Goal: Information Seeking & Learning: Learn about a topic

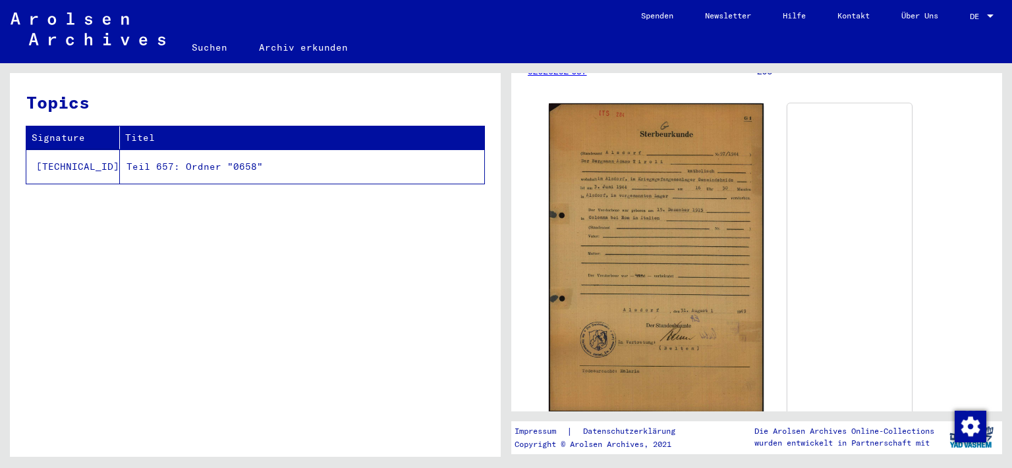
scroll to position [218, 0]
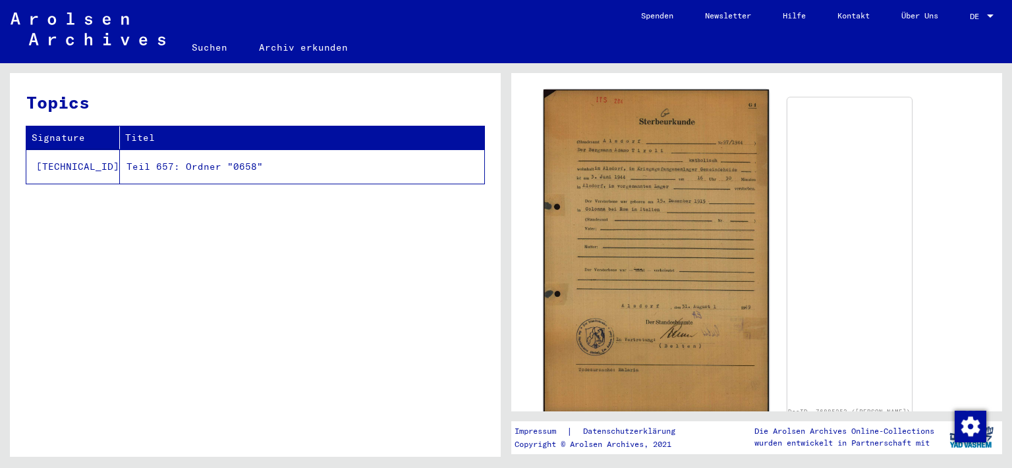
click at [613, 204] on img at bounding box center [656, 252] width 225 height 325
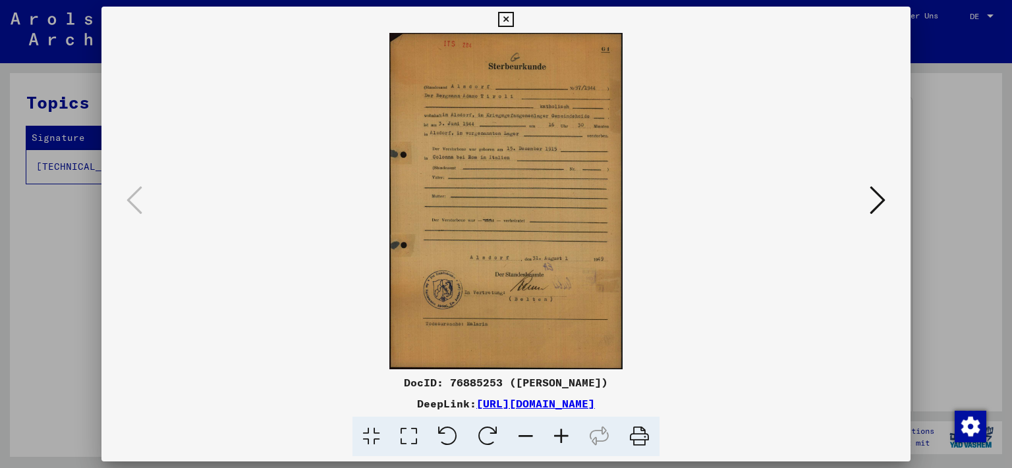
click at [410, 436] on icon at bounding box center [409, 437] width 38 height 40
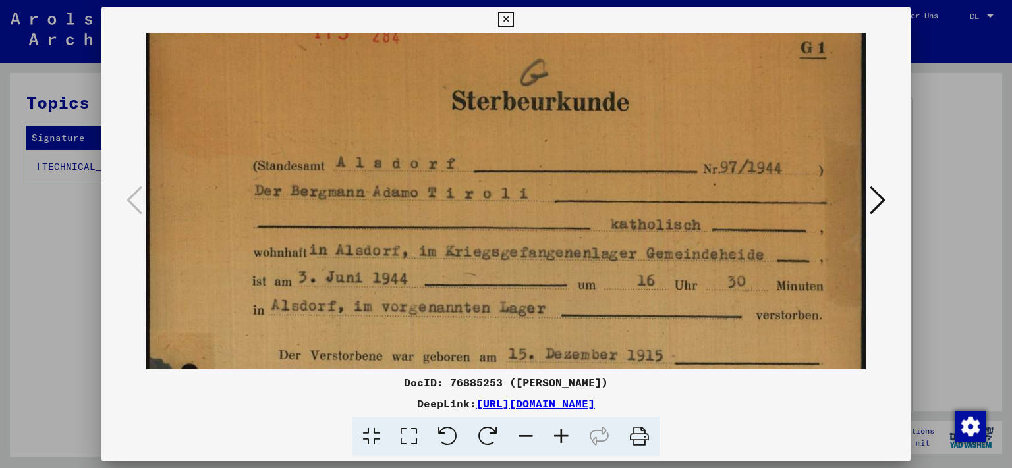
scroll to position [74, 0]
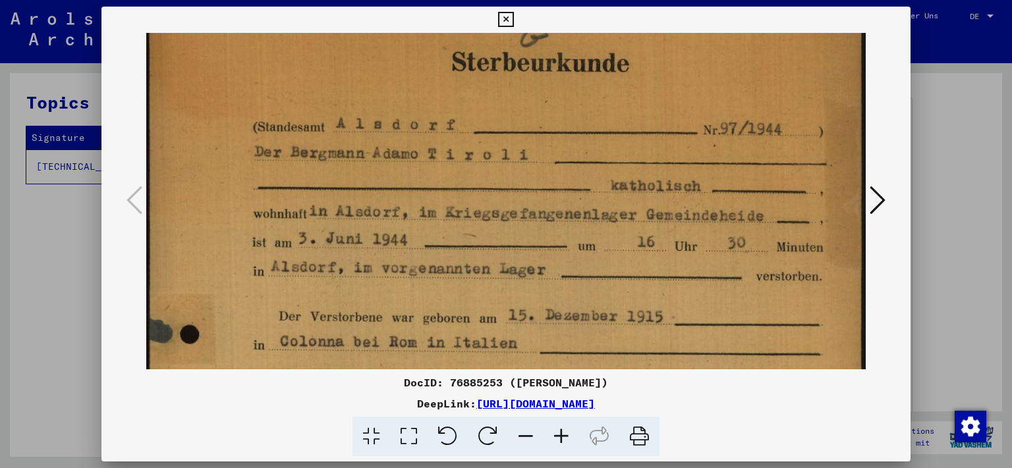
drag, startPoint x: 589, startPoint y: 218, endPoint x: 594, endPoint y: 146, distance: 72.0
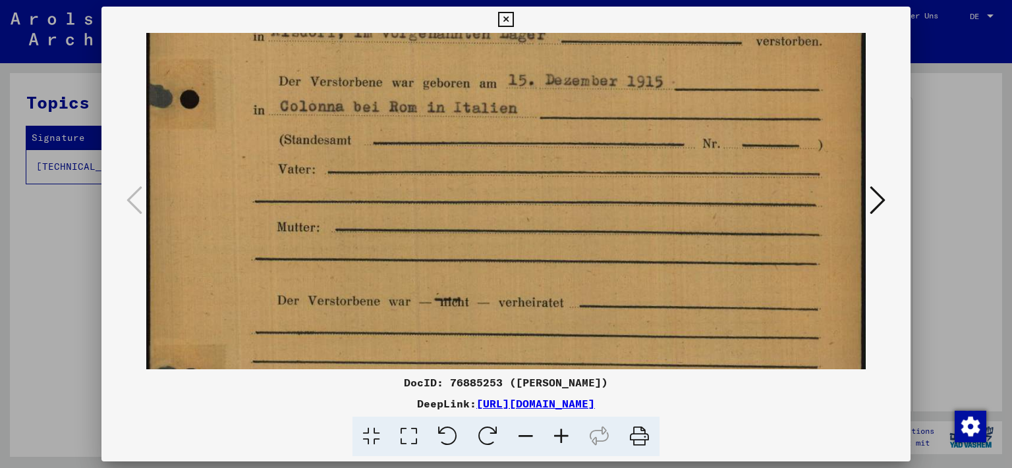
drag, startPoint x: 511, startPoint y: 323, endPoint x: 484, endPoint y: 83, distance: 241.4
click at [478, 83] on img at bounding box center [506, 242] width 720 height 1037
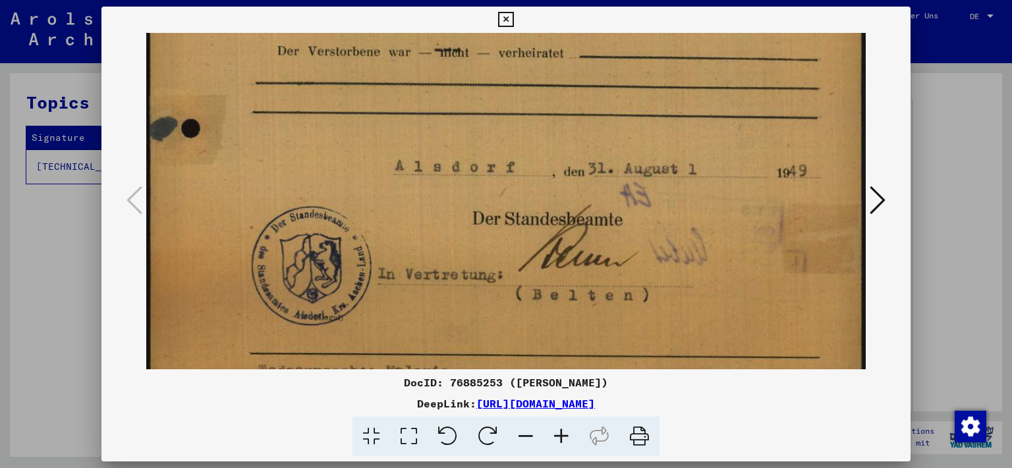
drag, startPoint x: 586, startPoint y: 276, endPoint x: 585, endPoint y: 45, distance: 231.3
click at [581, 32] on div "DocID: 76885253 ([PERSON_NAME]) DeepLink: [URL][DOMAIN_NAME]" at bounding box center [506, 232] width 810 height 451
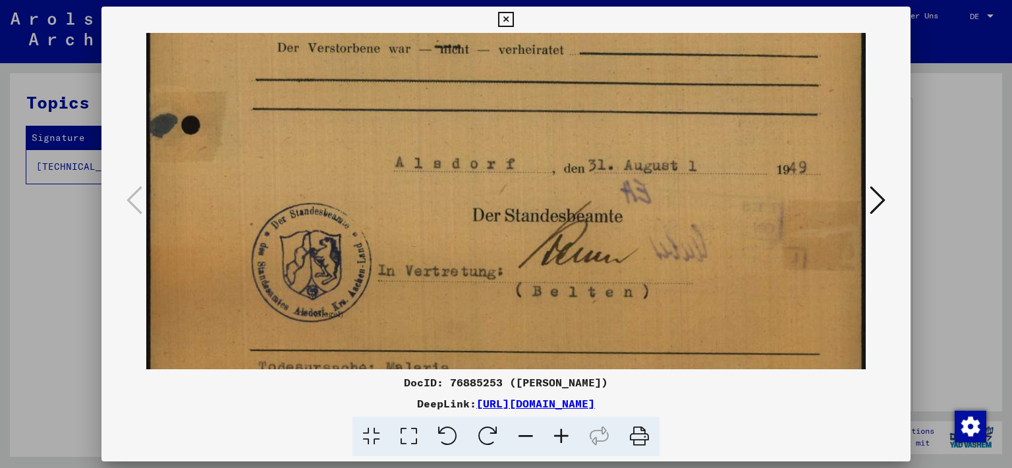
click at [880, 207] on icon at bounding box center [878, 200] width 16 height 32
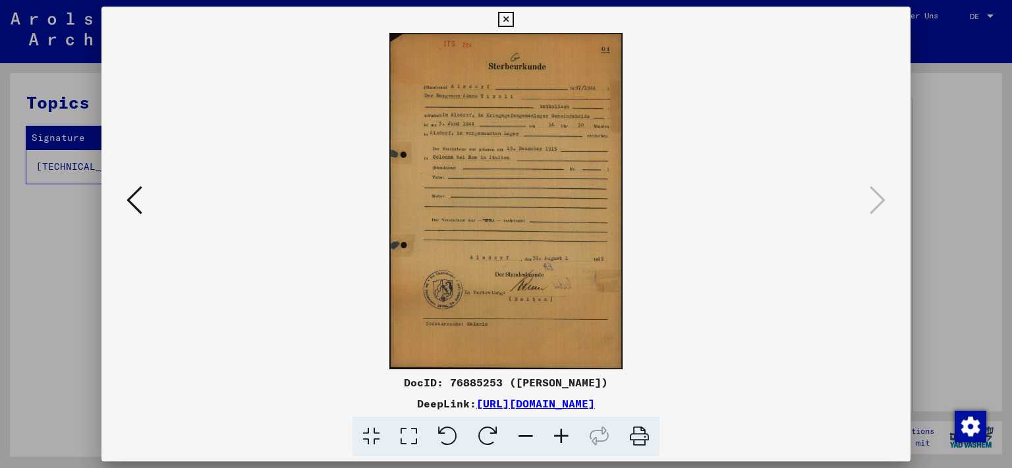
click at [407, 435] on icon at bounding box center [409, 437] width 38 height 40
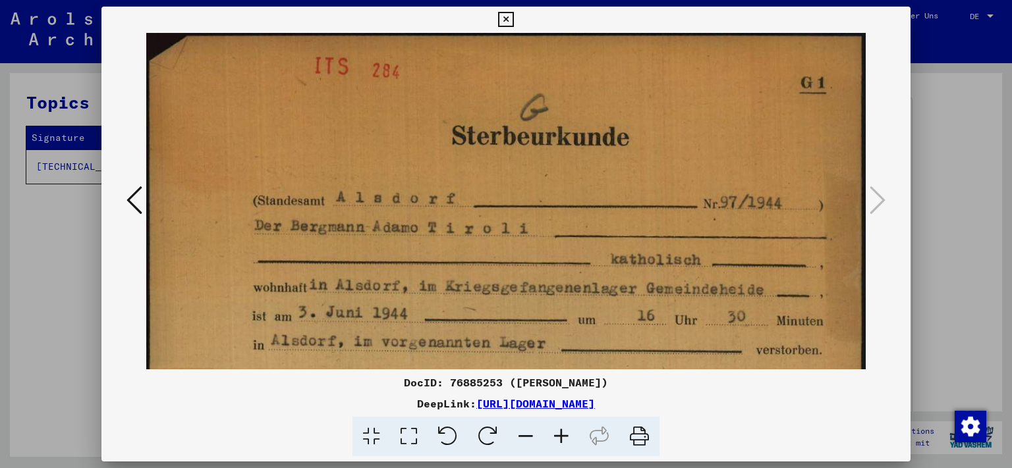
click at [513, 22] on icon at bounding box center [505, 20] width 15 height 16
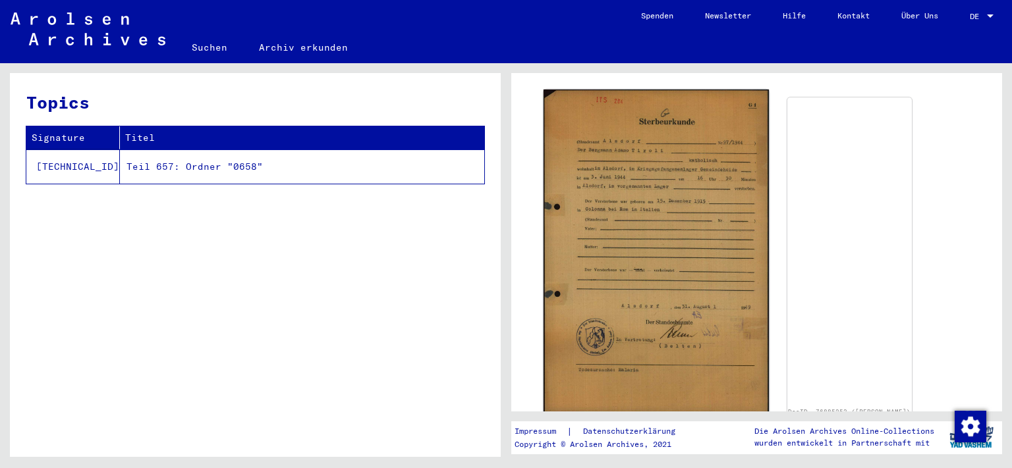
click at [638, 162] on img at bounding box center [656, 252] width 225 height 325
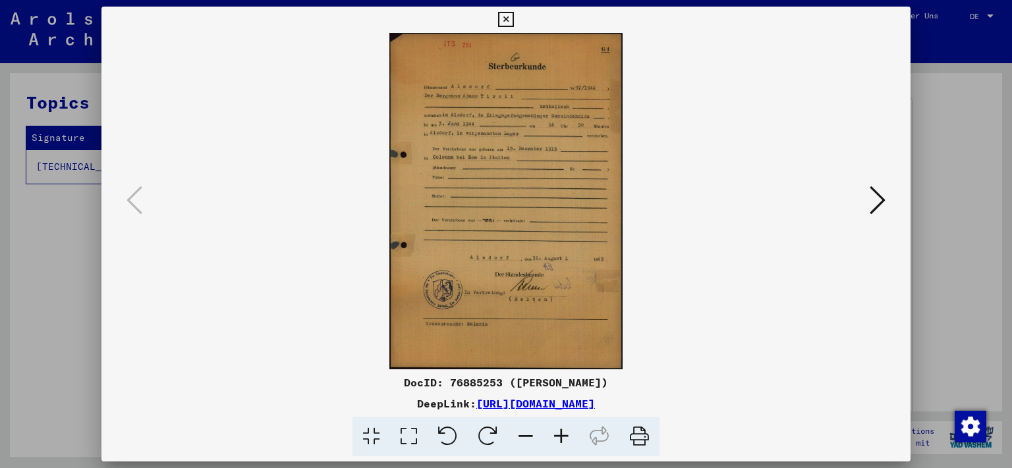
click at [412, 439] on icon at bounding box center [409, 437] width 38 height 40
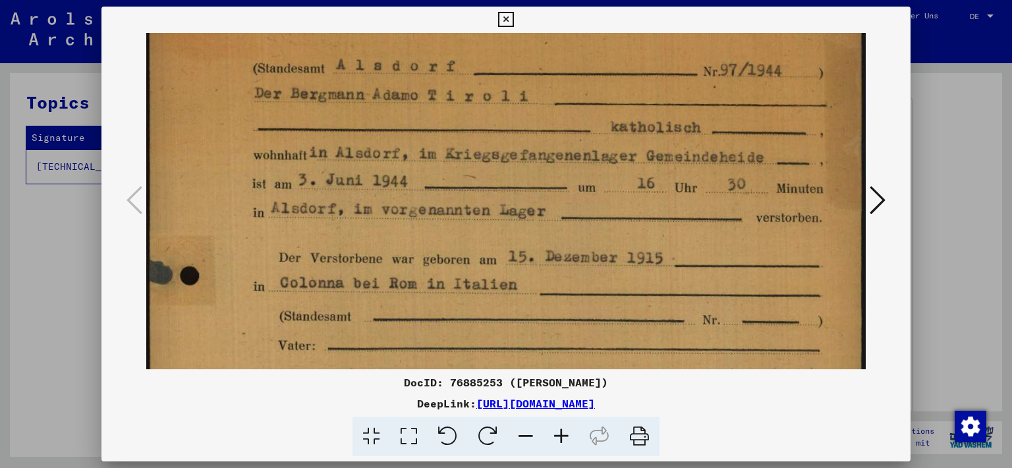
drag, startPoint x: 527, startPoint y: 219, endPoint x: 534, endPoint y: 88, distance: 131.3
click at [534, 88] on img at bounding box center [506, 419] width 720 height 1037
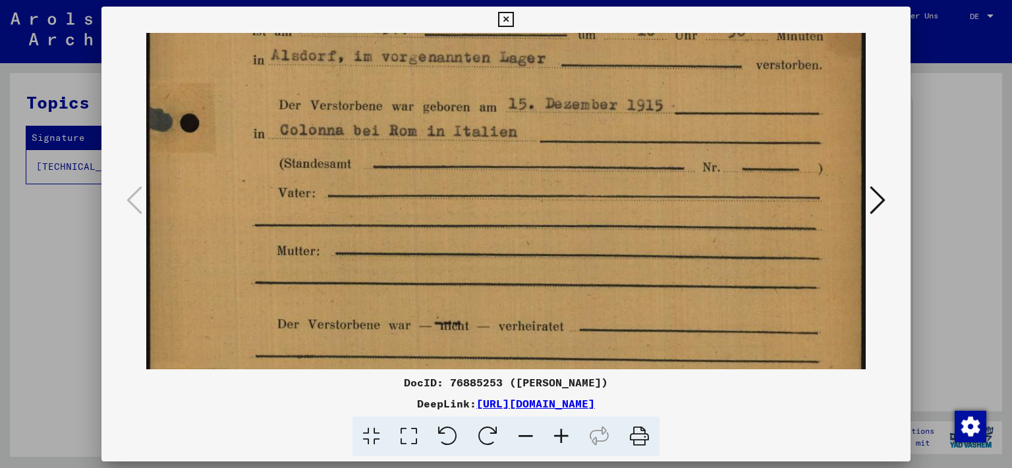
drag, startPoint x: 455, startPoint y: 302, endPoint x: 441, endPoint y: 152, distance: 150.8
click at [441, 152] on img at bounding box center [506, 266] width 720 height 1037
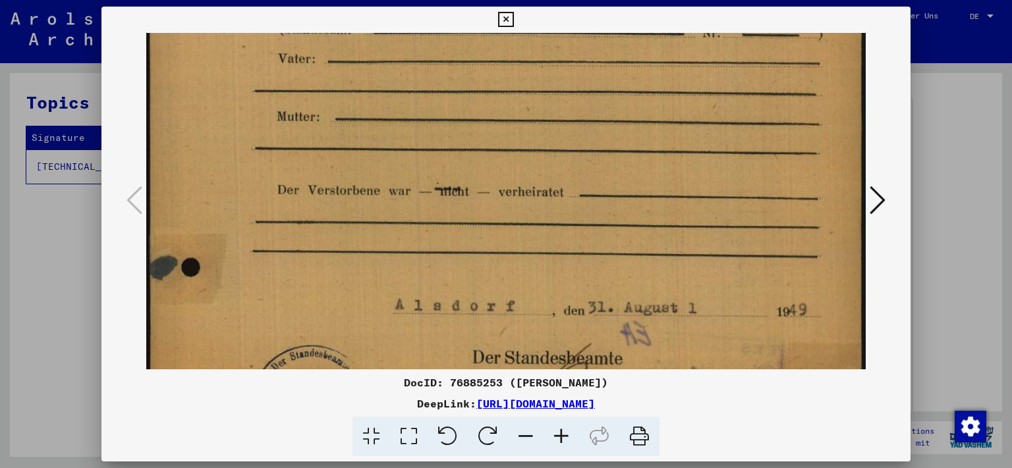
drag, startPoint x: 478, startPoint y: 258, endPoint x: 472, endPoint y: 117, distance: 141.1
click at [472, 123] on img at bounding box center [506, 131] width 720 height 1037
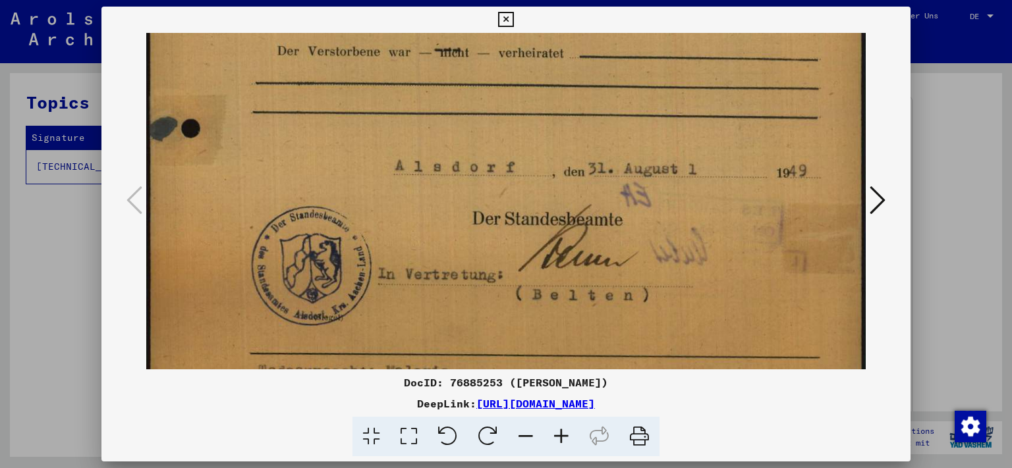
drag, startPoint x: 507, startPoint y: 244, endPoint x: 502, endPoint y: 111, distance: 133.2
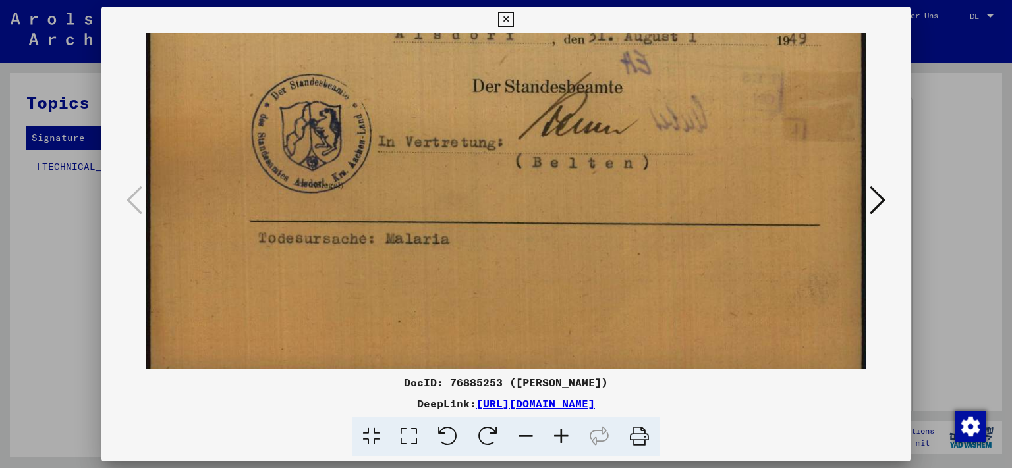
scroll to position [692, 0]
drag, startPoint x: 457, startPoint y: 253, endPoint x: 451, endPoint y: 123, distance: 130.6
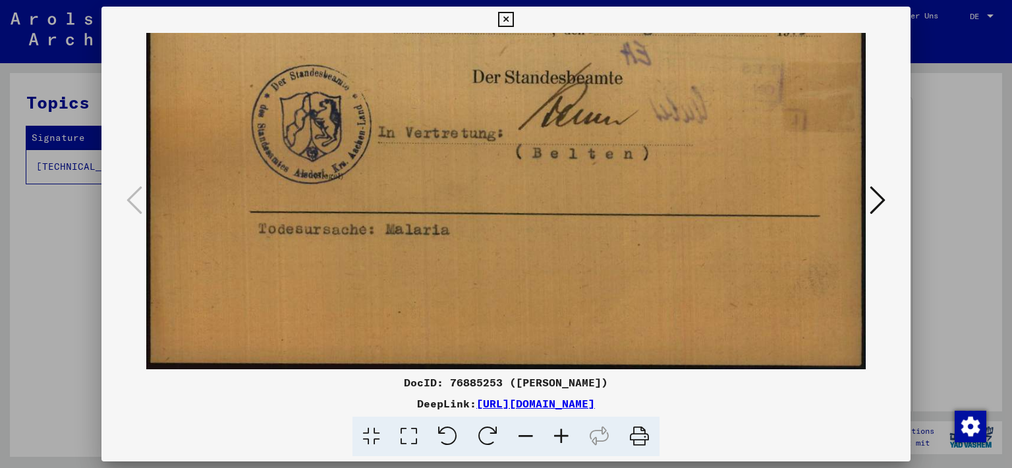
drag, startPoint x: 492, startPoint y: 265, endPoint x: 494, endPoint y: 148, distance: 116.6
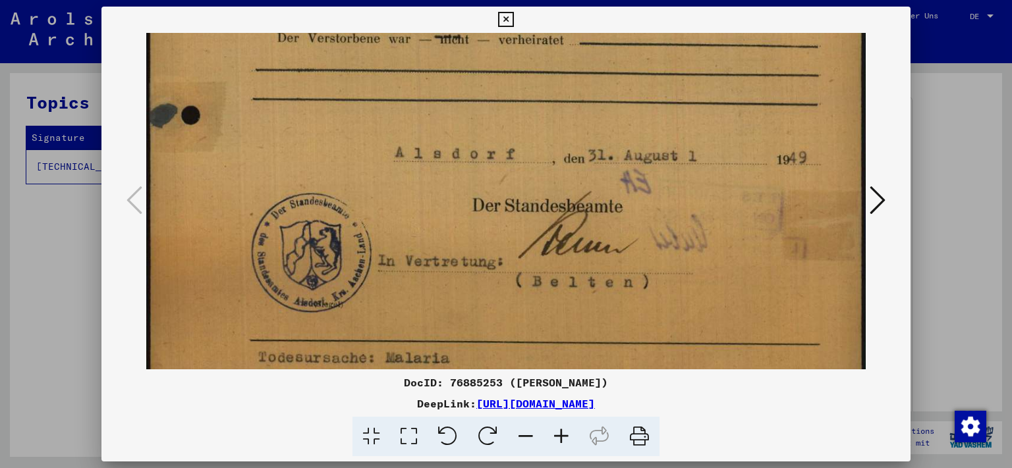
drag, startPoint x: 495, startPoint y: 149, endPoint x: 515, endPoint y: 323, distance: 175.1
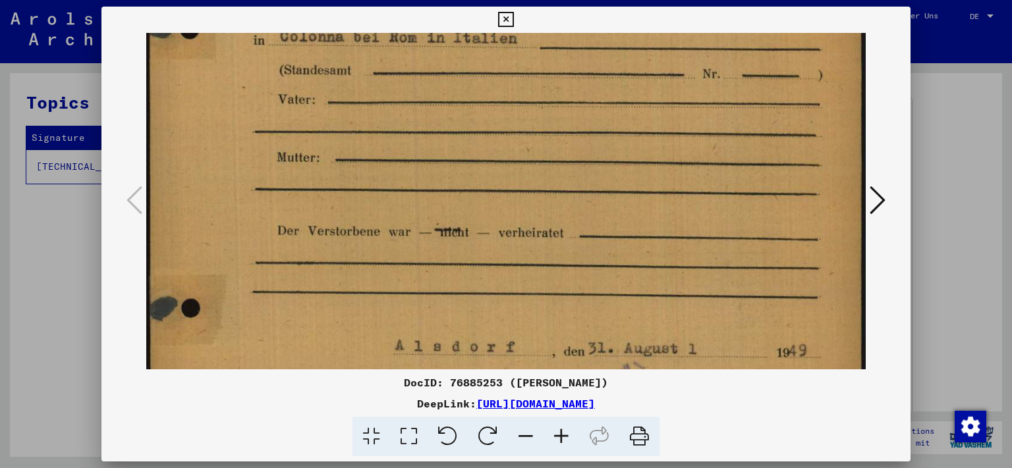
drag, startPoint x: 424, startPoint y: 181, endPoint x: 424, endPoint y: 349, distance: 168.7
click at [424, 349] on img at bounding box center [506, 172] width 720 height 1037
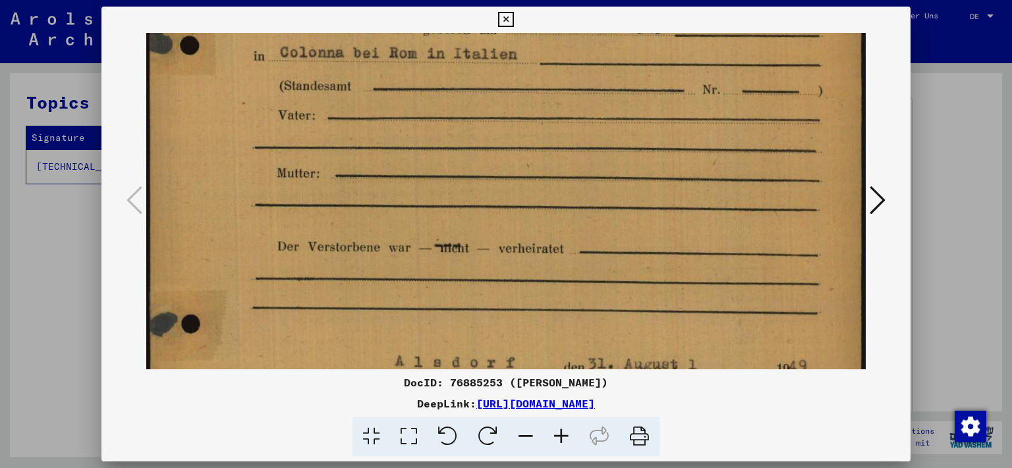
click at [513, 20] on icon at bounding box center [505, 20] width 15 height 16
